Goal: Task Accomplishment & Management: Use online tool/utility

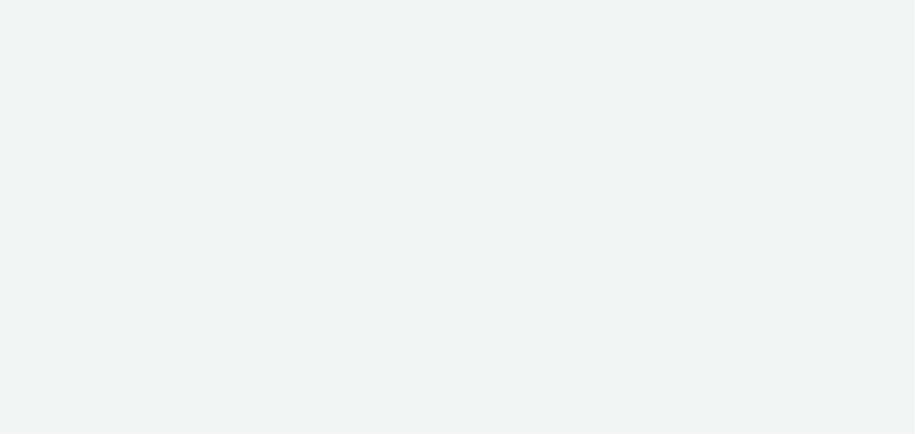
select select "b626f941-834b-427f-b453-0a2b95f57350"
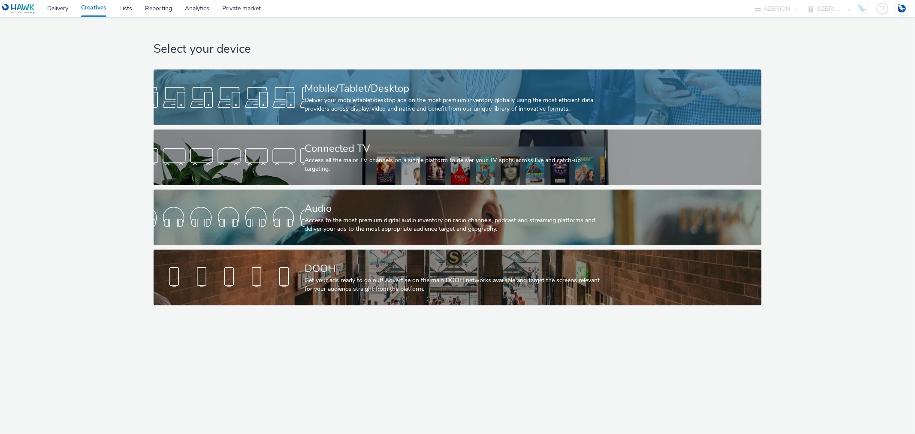
click at [307, 86] on div "Mobile/Tablet/Desktop" at bounding box center [455, 88] width 302 height 15
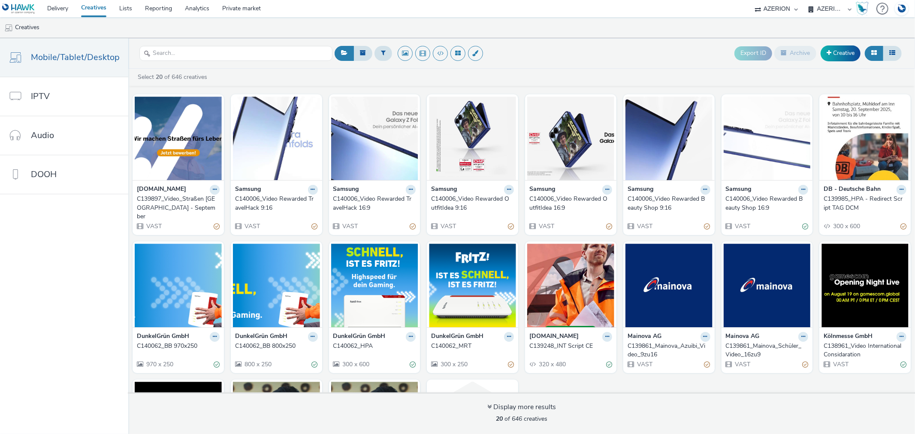
click at [833, 200] on div "C139985_HPA - Redirect Script TAG DCM" at bounding box center [862, 204] width 79 height 18
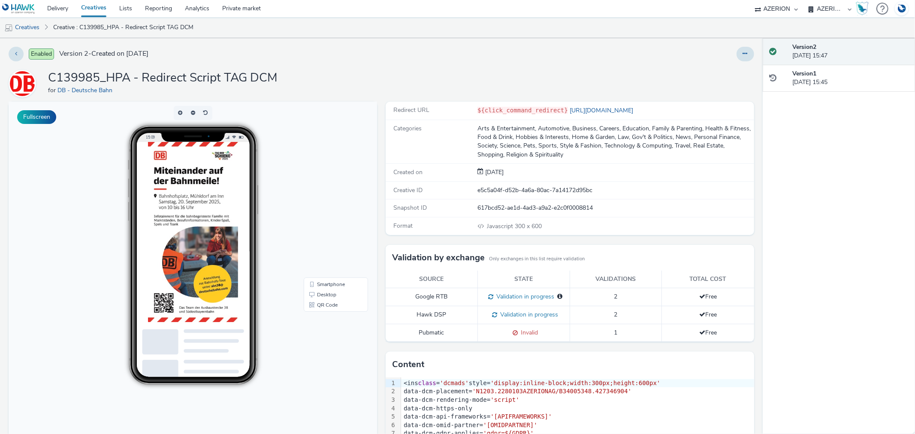
click at [227, 288] on img at bounding box center [212, 270] width 129 height 257
click at [57, 7] on link "Delivery" at bounding box center [58, 8] width 34 height 17
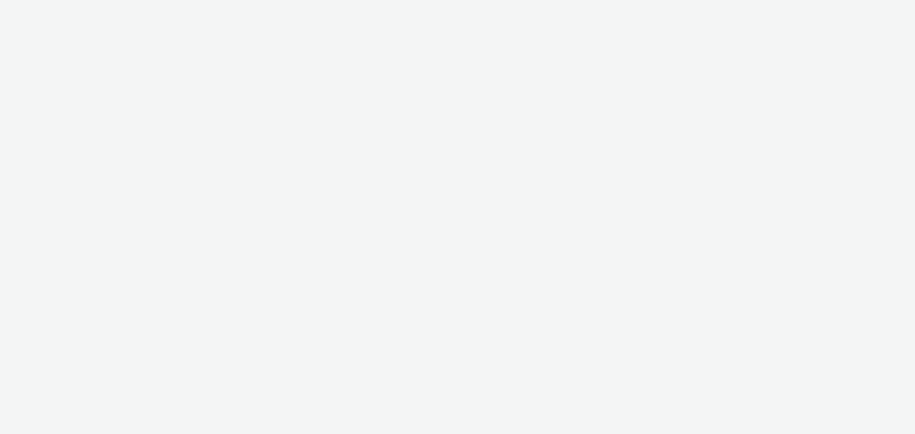
select select "b626f941-834b-427f-b453-0a2b95f57350"
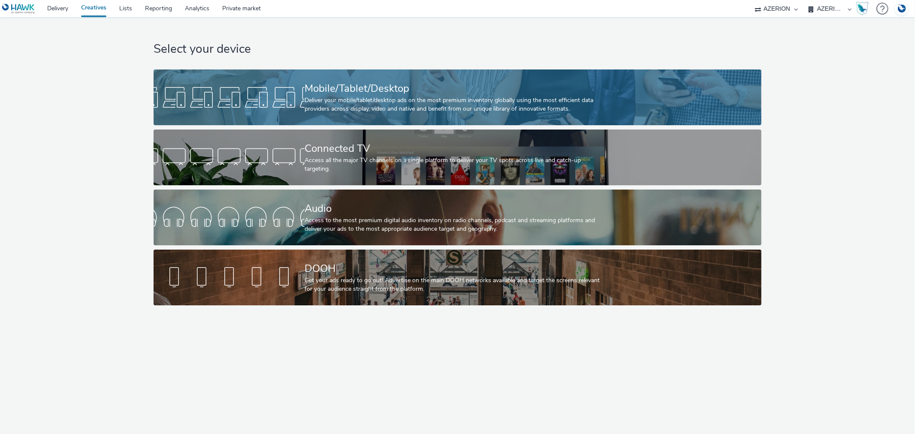
click at [326, 84] on div "Mobile/Tablet/Desktop" at bounding box center [455, 88] width 302 height 15
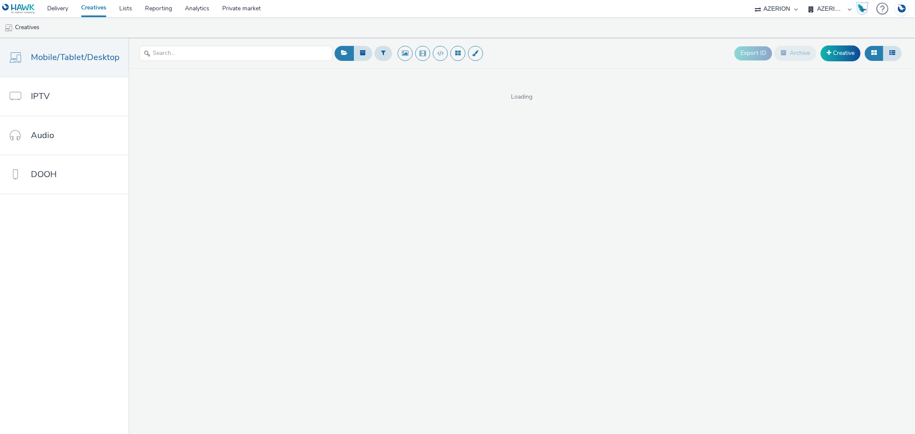
click at [330, 84] on div "Loading" at bounding box center [521, 85] width 786 height 33
click at [182, 56] on input "text" at bounding box center [235, 53] width 193 height 15
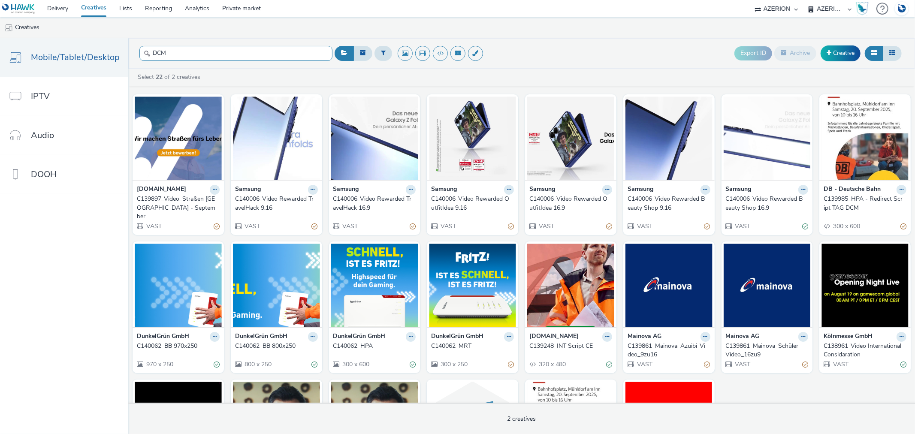
click at [279, 53] on input "DCM" at bounding box center [235, 53] width 193 height 15
type input "DCM"
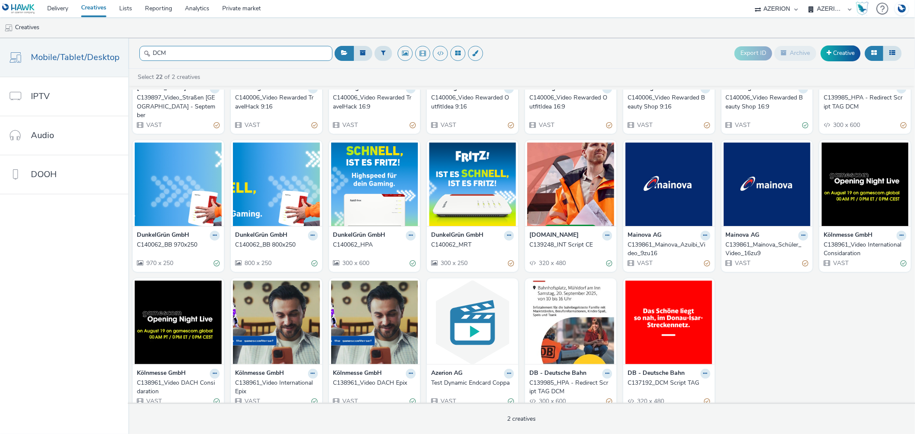
scroll to position [103, 0]
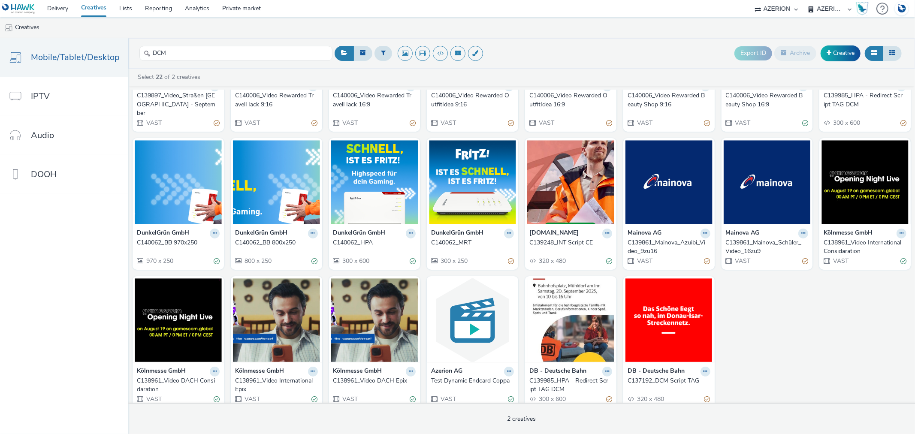
click at [657, 377] on div "C137192_DCM Script TAG" at bounding box center [666, 381] width 79 height 9
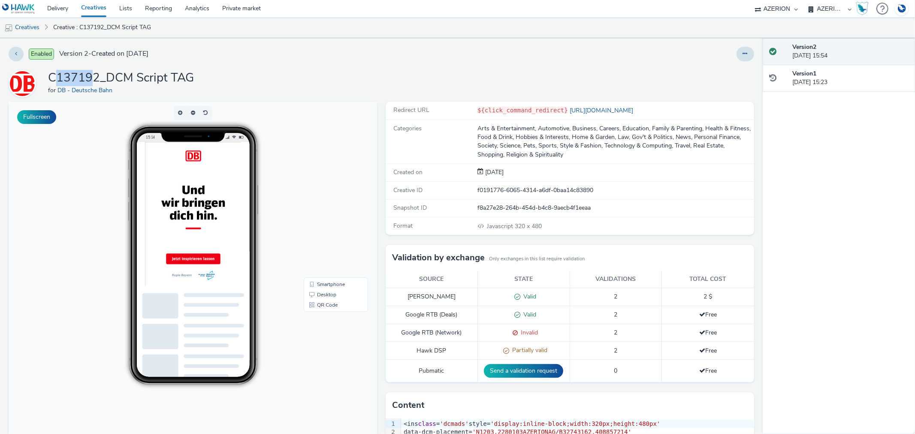
drag, startPoint x: 53, startPoint y: 74, endPoint x: 91, endPoint y: 78, distance: 38.8
click at [91, 78] on h1 "C137192_DCM Script TAG" at bounding box center [121, 78] width 146 height 16
click at [41, 75] on div "C137192_DCM Script TAG for DB - Deutsche Bahn" at bounding box center [381, 83] width 745 height 27
drag, startPoint x: 50, startPoint y: 75, endPoint x: 96, endPoint y: 74, distance: 46.3
click at [96, 74] on h1 "C137192_DCM Script TAG" at bounding box center [121, 78] width 146 height 16
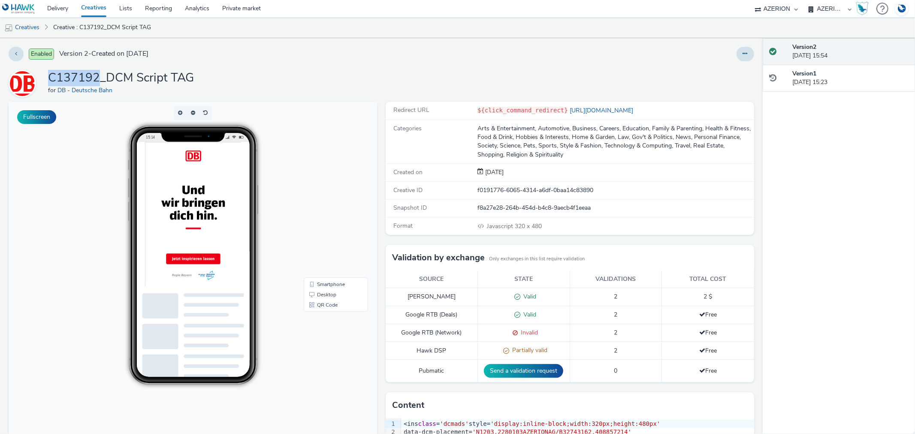
copy h1 "C137192"
click at [48, 7] on link "Delivery" at bounding box center [58, 8] width 34 height 17
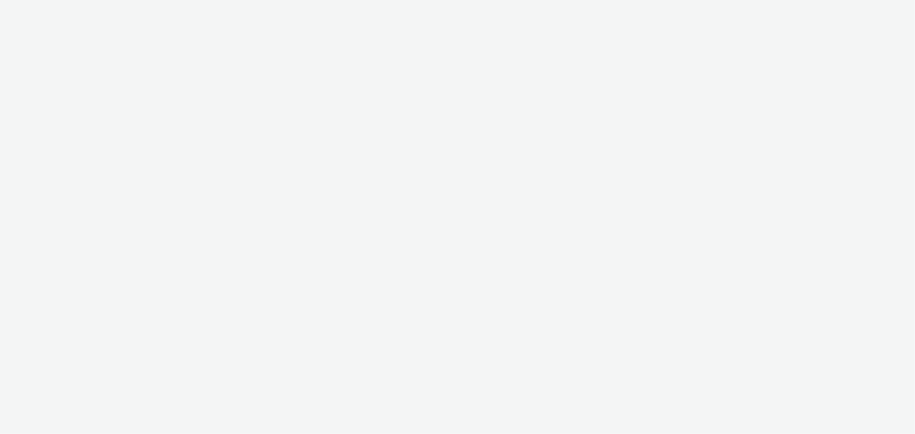
select select "b626f941-834b-427f-b453-0a2b95f57350"
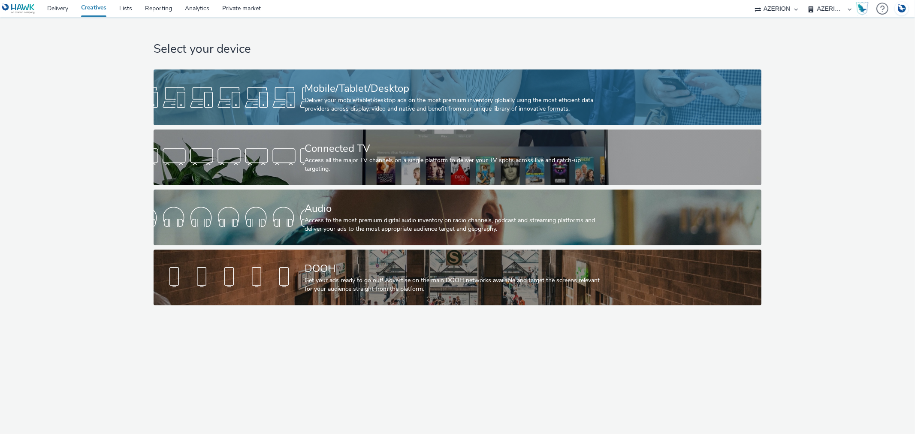
click at [320, 88] on div "Mobile/Tablet/Desktop" at bounding box center [455, 88] width 302 height 15
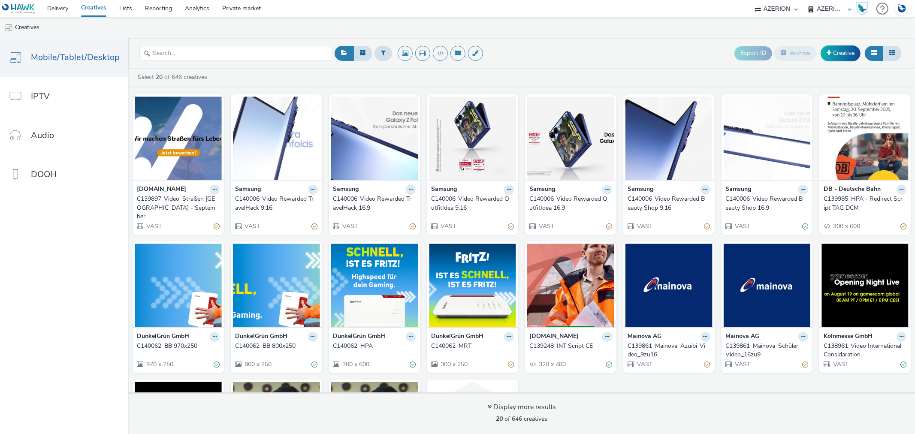
click at [842, 208] on div "C139985_HPA - Redirect Script TAG DCM" at bounding box center [862, 204] width 79 height 18
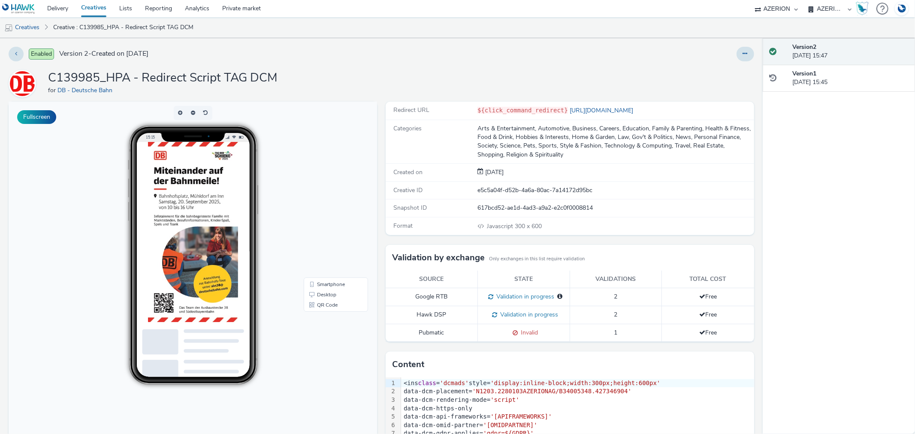
click at [206, 282] on img at bounding box center [212, 270] width 129 height 257
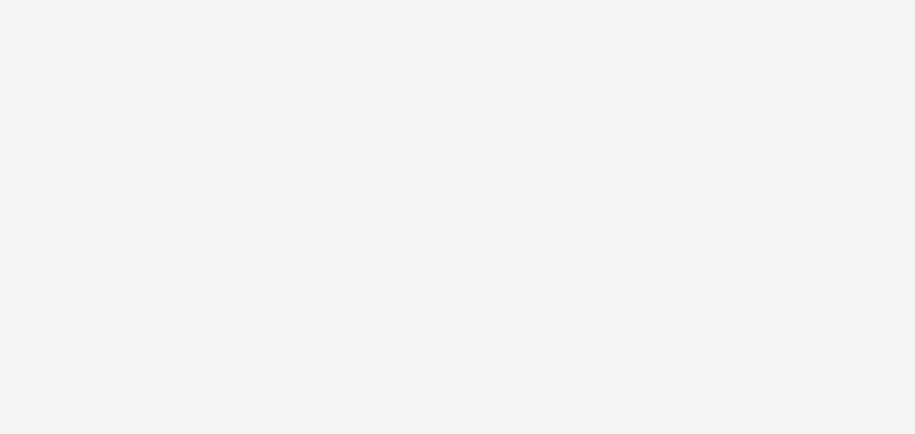
select select "b626f941-834b-427f-b453-0a2b95f57350"
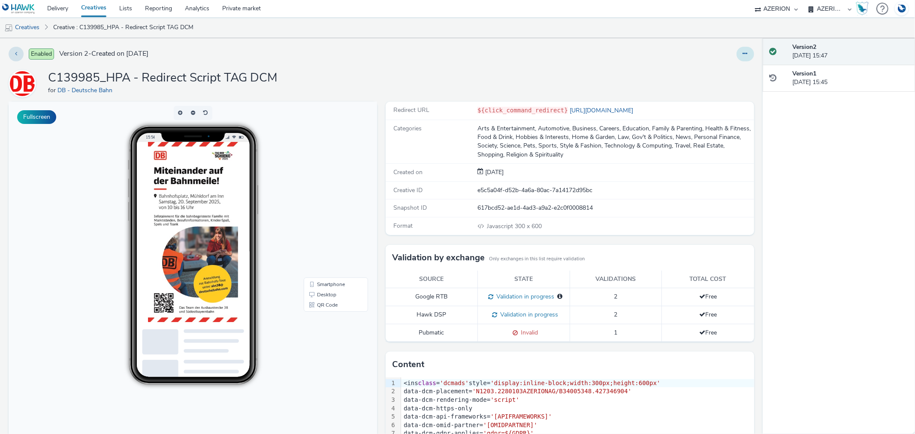
click at [743, 54] on icon at bounding box center [745, 54] width 5 height 6
click at [707, 70] on link "Edit" at bounding box center [722, 71] width 64 height 17
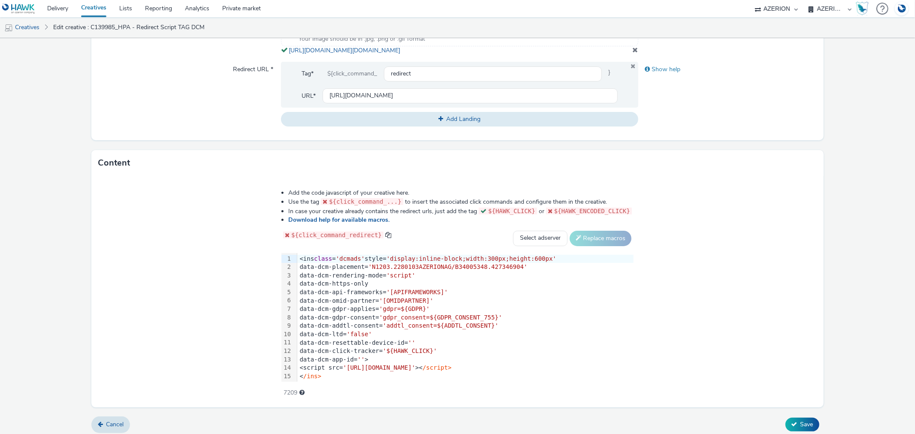
scroll to position [394, 0]
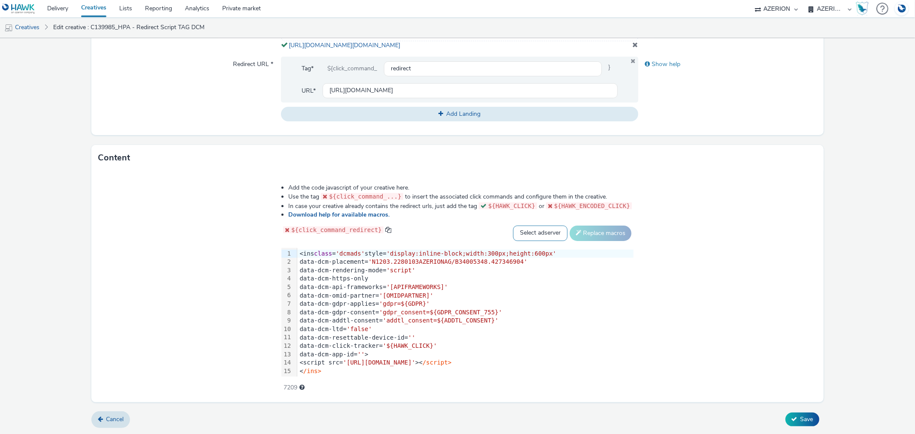
drag, startPoint x: 572, startPoint y: 229, endPoint x: 572, endPoint y: 234, distance: 4.7
click at [567, 229] on select "Select adserver Sizmek DCM Adform Sting" at bounding box center [540, 233] width 54 height 15
select select "dcm"
click at [557, 226] on select "Select adserver Sizmek DCM Adform Sting" at bounding box center [540, 233] width 54 height 15
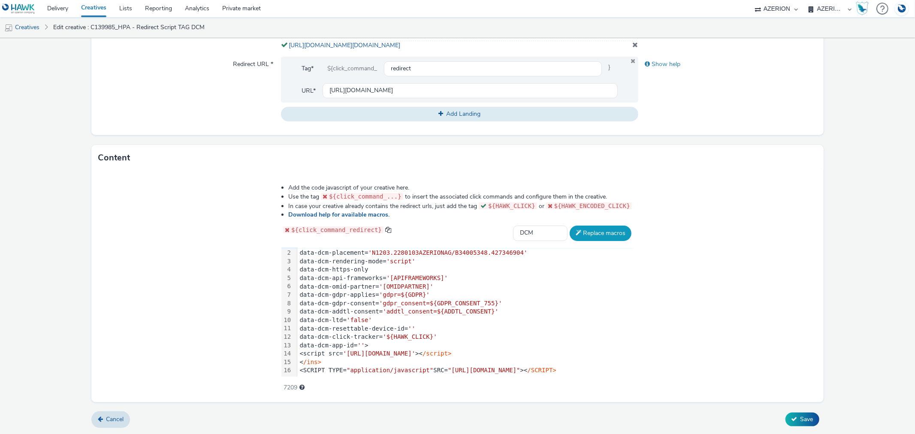
click at [631, 229] on button "Replace macros" at bounding box center [600, 233] width 62 height 15
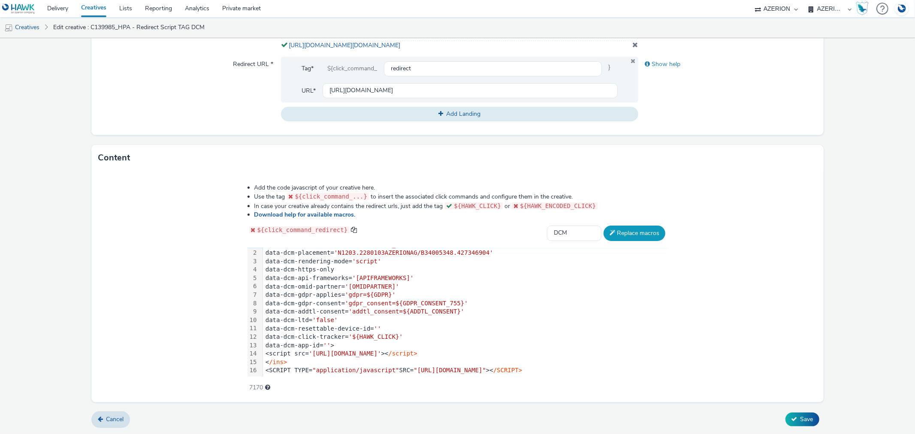
click at [659, 228] on button "Replace macros" at bounding box center [634, 233] width 62 height 15
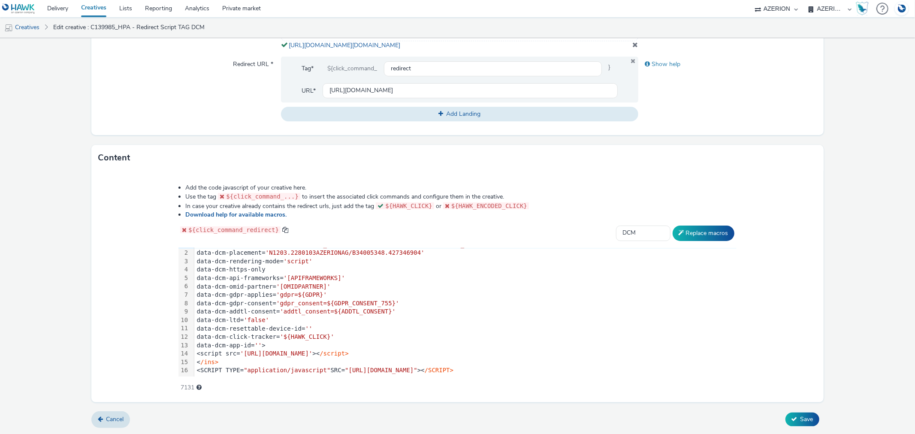
scroll to position [0, 0]
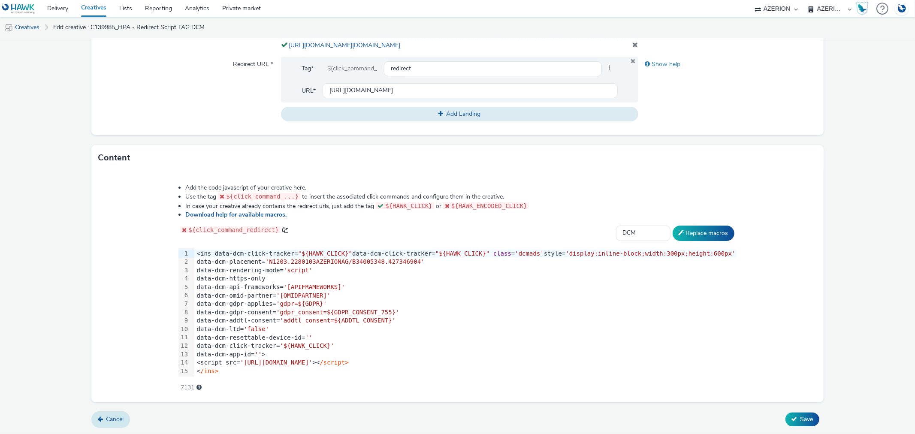
click at [113, 419] on span "Cancel" at bounding box center [115, 419] width 18 height 8
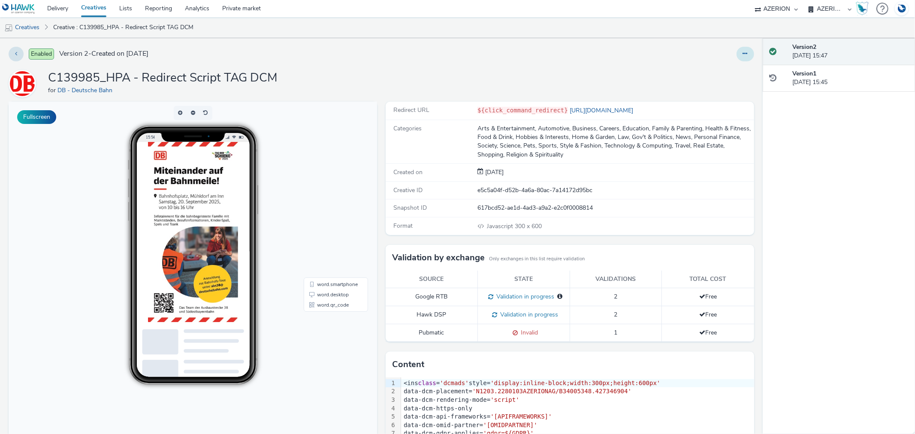
click at [736, 59] on div at bounding box center [745, 54] width 18 height 15
click at [736, 58] on button at bounding box center [745, 54] width 18 height 15
click at [712, 69] on link "Edit" at bounding box center [722, 71] width 64 height 17
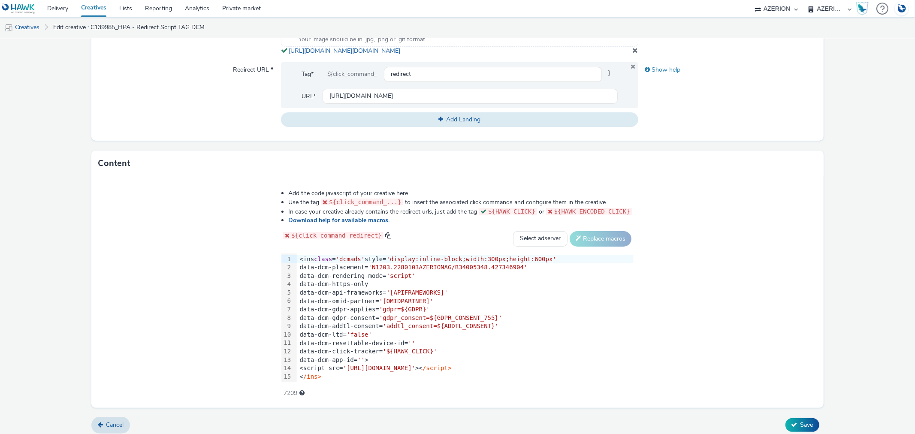
scroll to position [381, 0]
click at [396, 103] on input "https://www.abs38.de/news/sneak-preview-das-grosse-miteinander-am-tag-der-schie…" at bounding box center [469, 95] width 295 height 15
click at [452, 100] on input "https://www.abs38.de/news/sneak-preview-das-grosse-miteinander-am-tag-der-schie…" at bounding box center [469, 95] width 295 height 15
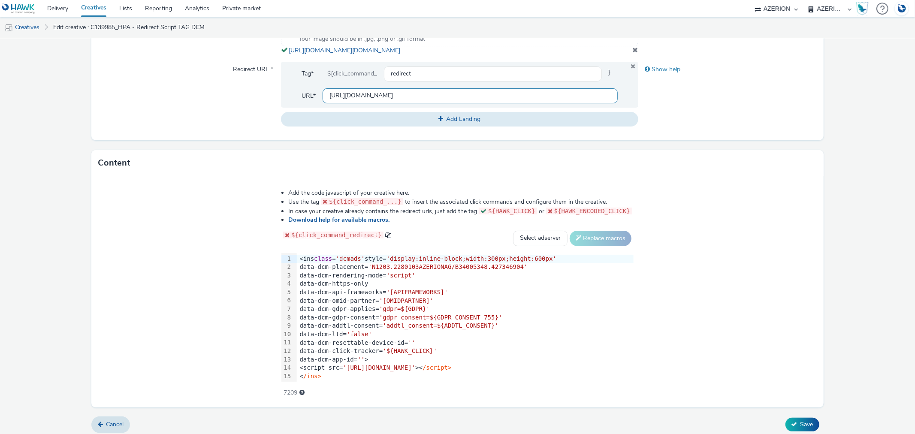
scroll to position [0, 39]
click at [728, 120] on div "Show help" at bounding box center [727, 94] width 178 height 65
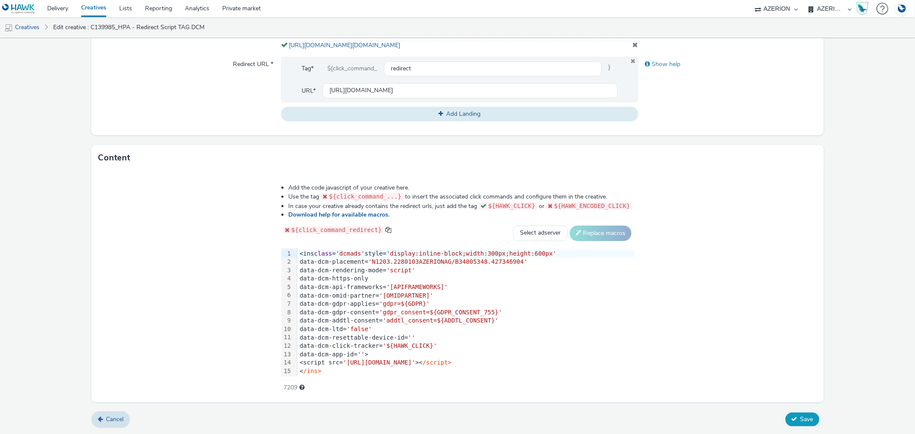
click at [800, 415] on span "Save" at bounding box center [806, 419] width 13 height 8
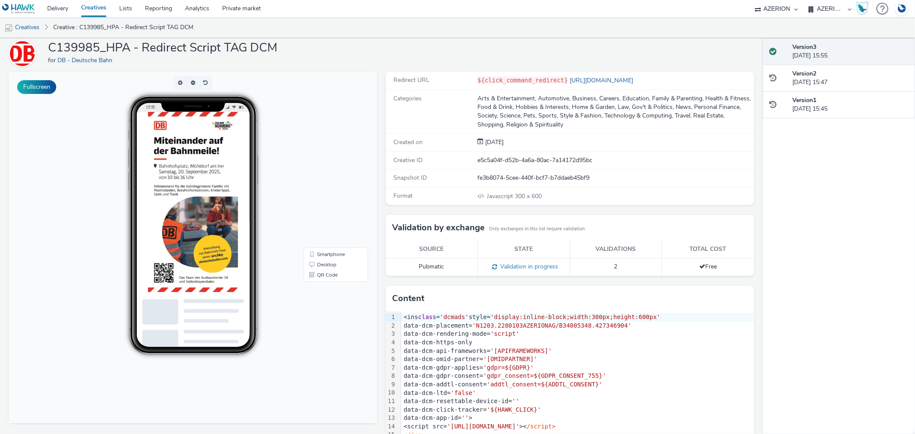
scroll to position [45, 0]
